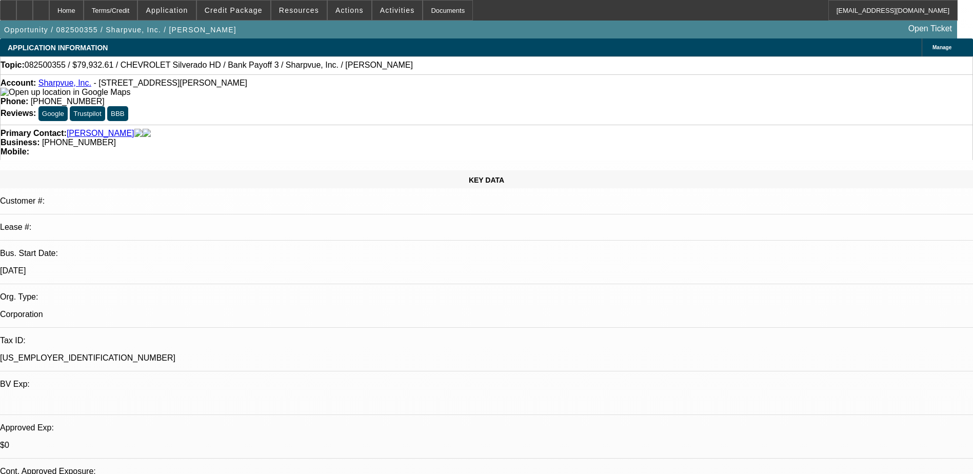
select select "0"
select select "6"
select select "0"
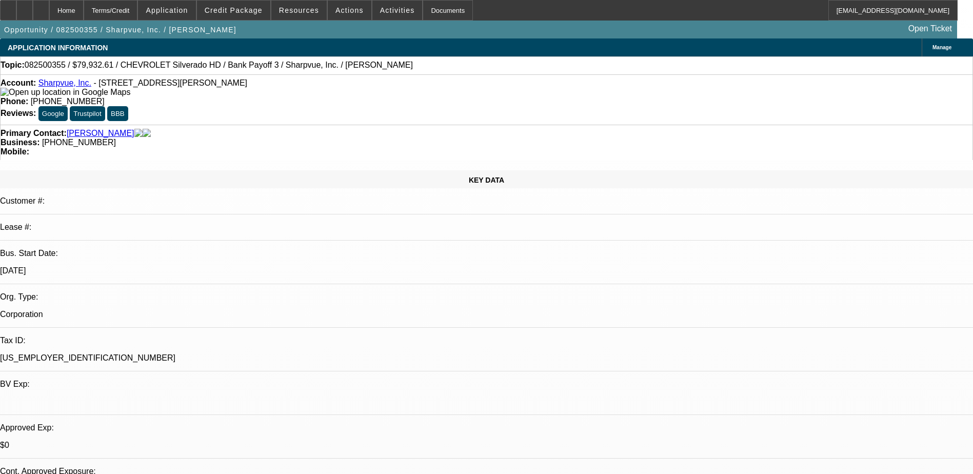
select select "0"
select select "6"
select select "0"
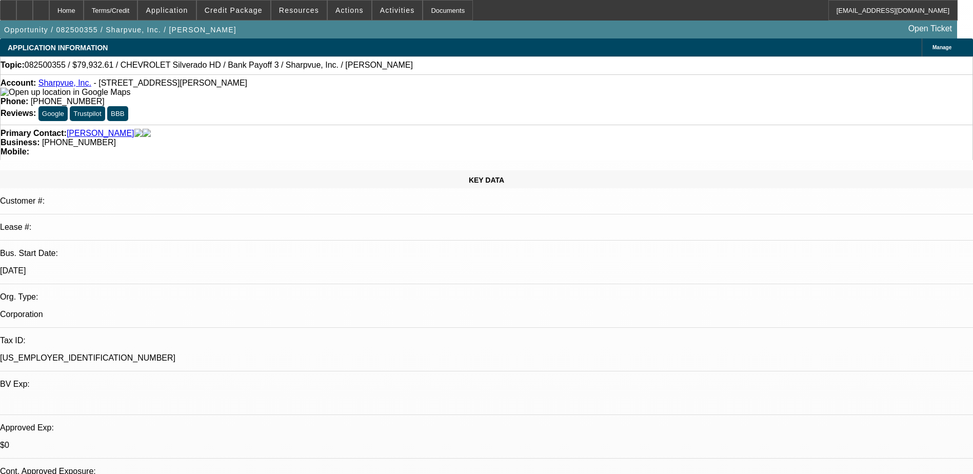
select select "0"
select select "6"
